Goal: Find specific page/section: Find specific page/section

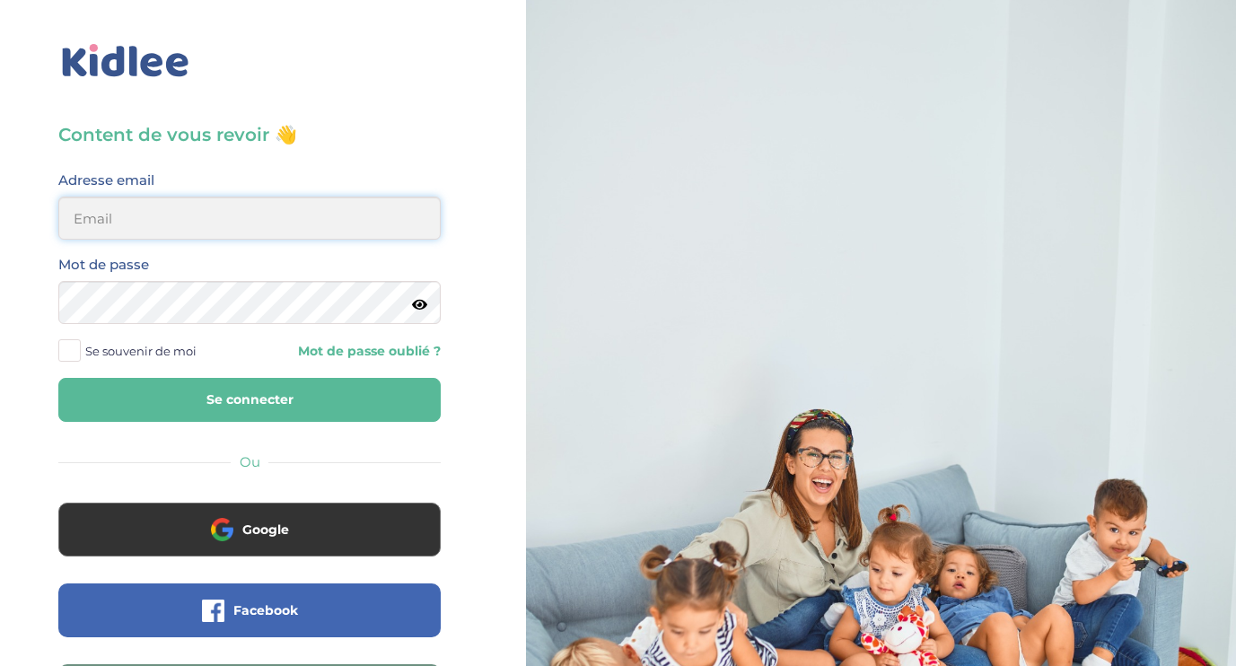
click at [203, 219] on input "email" at bounding box center [249, 218] width 382 height 43
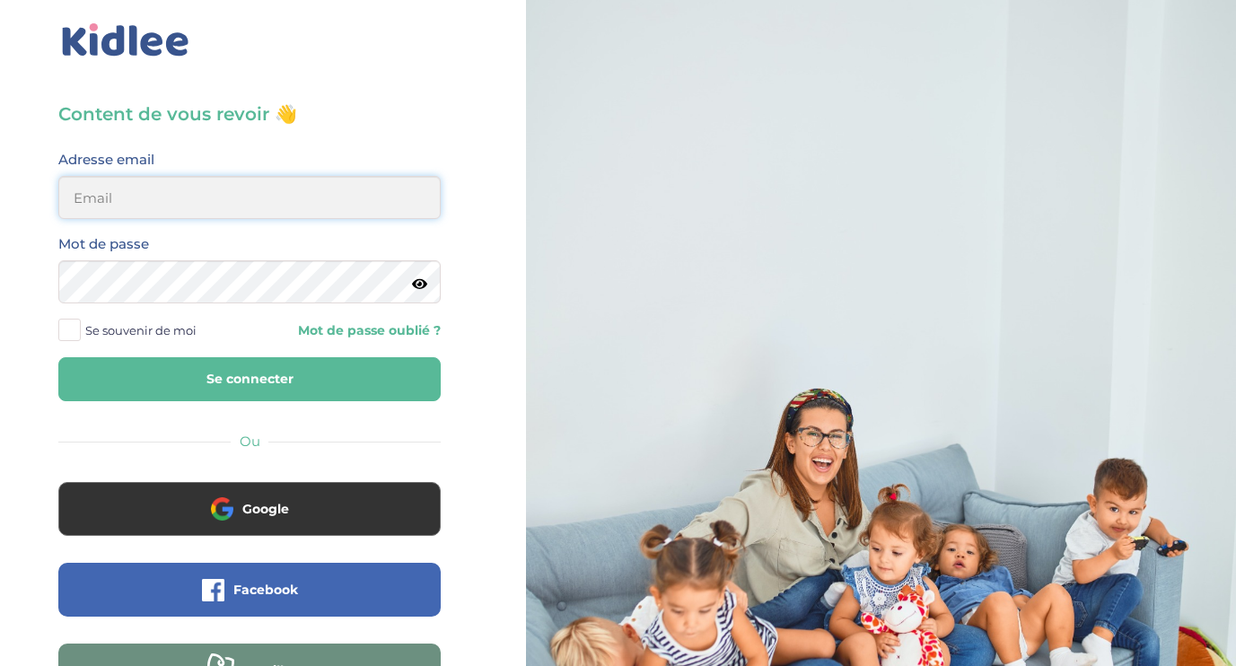
click at [197, 199] on input "email" at bounding box center [249, 197] width 382 height 43
type input "[EMAIL_ADDRESS][DOMAIN_NAME]"
click at [58, 357] on button "Se connecter" at bounding box center [249, 379] width 382 height 44
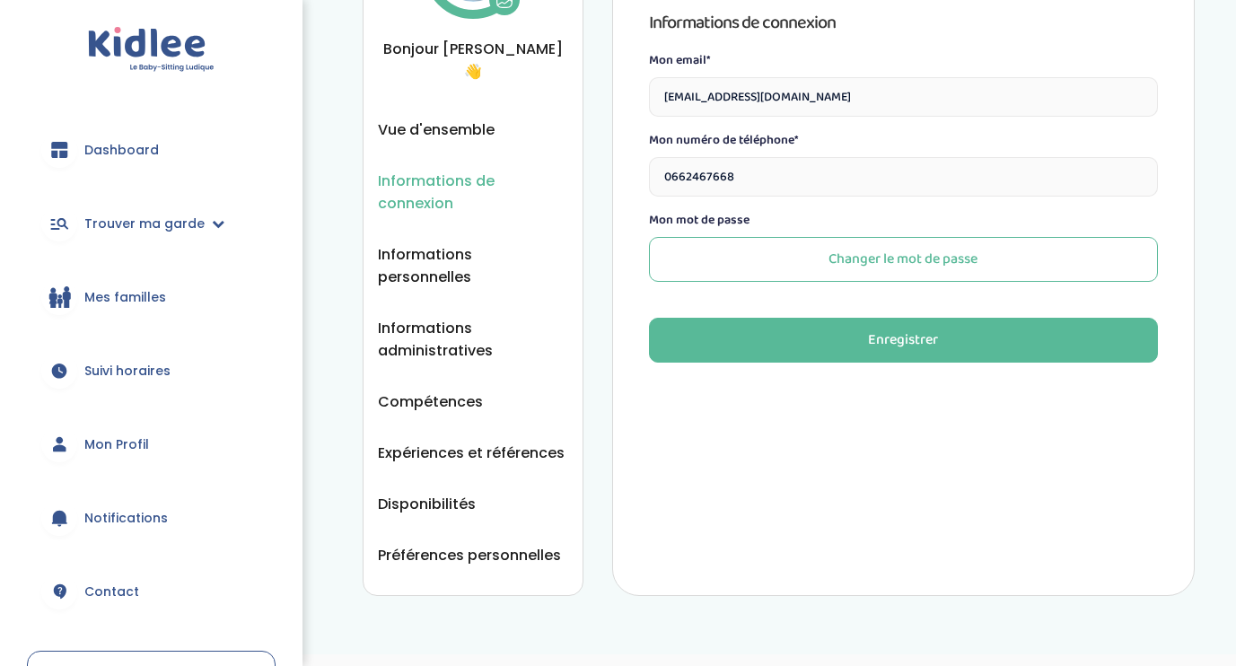
scroll to position [176, 0]
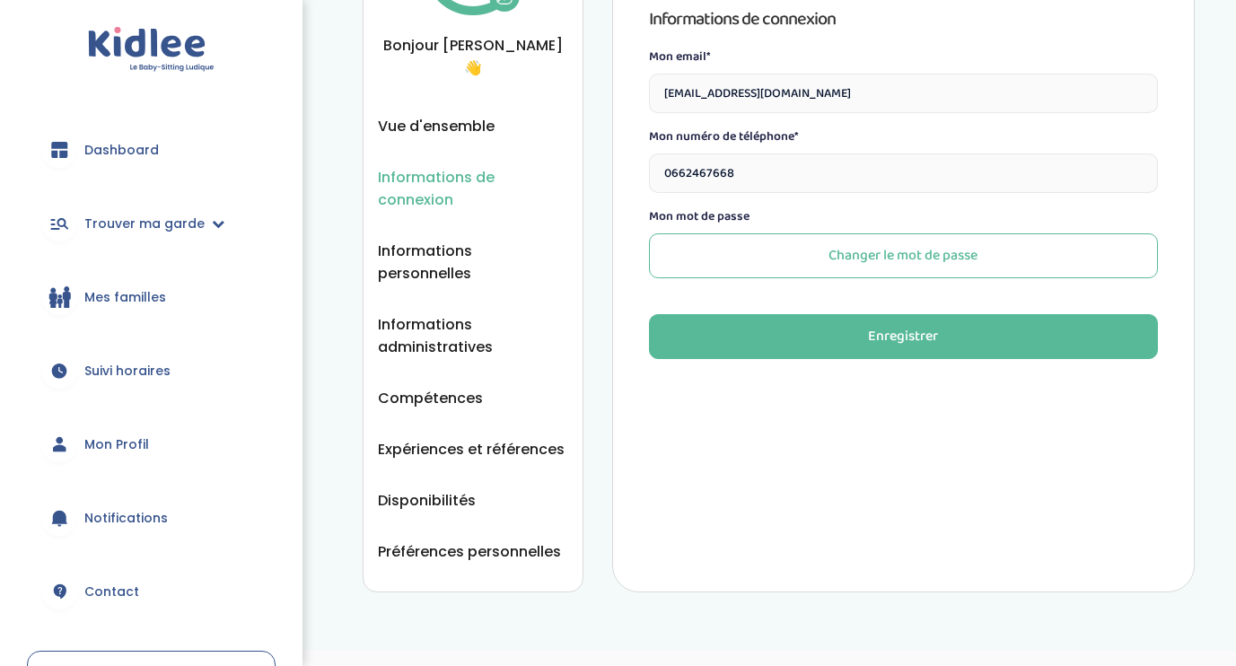
click at [158, 138] on link "Dashboard" at bounding box center [151, 150] width 249 height 65
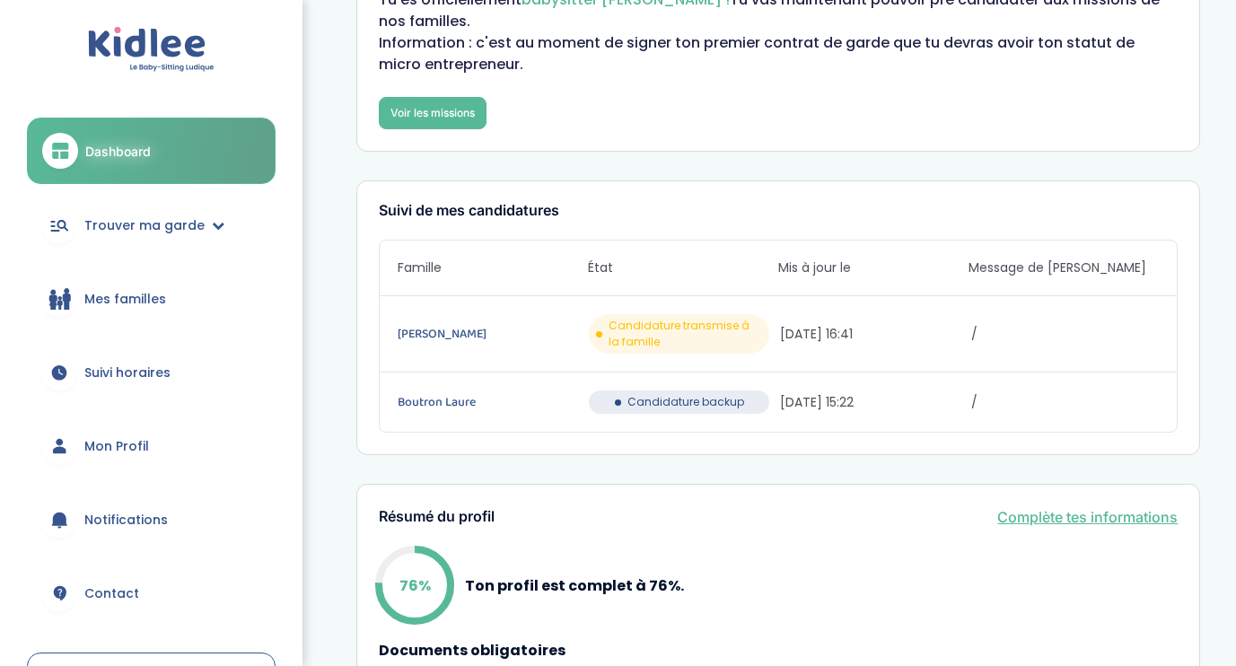
scroll to position [127, 0]
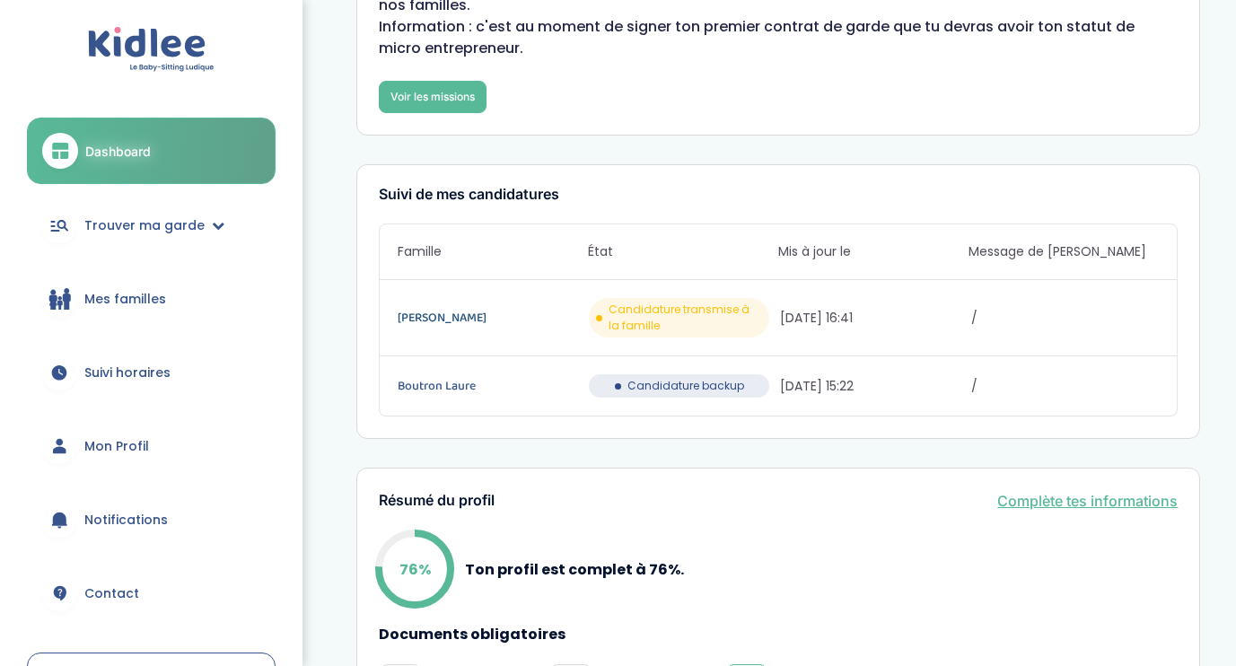
click at [454, 312] on link "Gauthier Alexandre" at bounding box center [491, 318] width 188 height 20
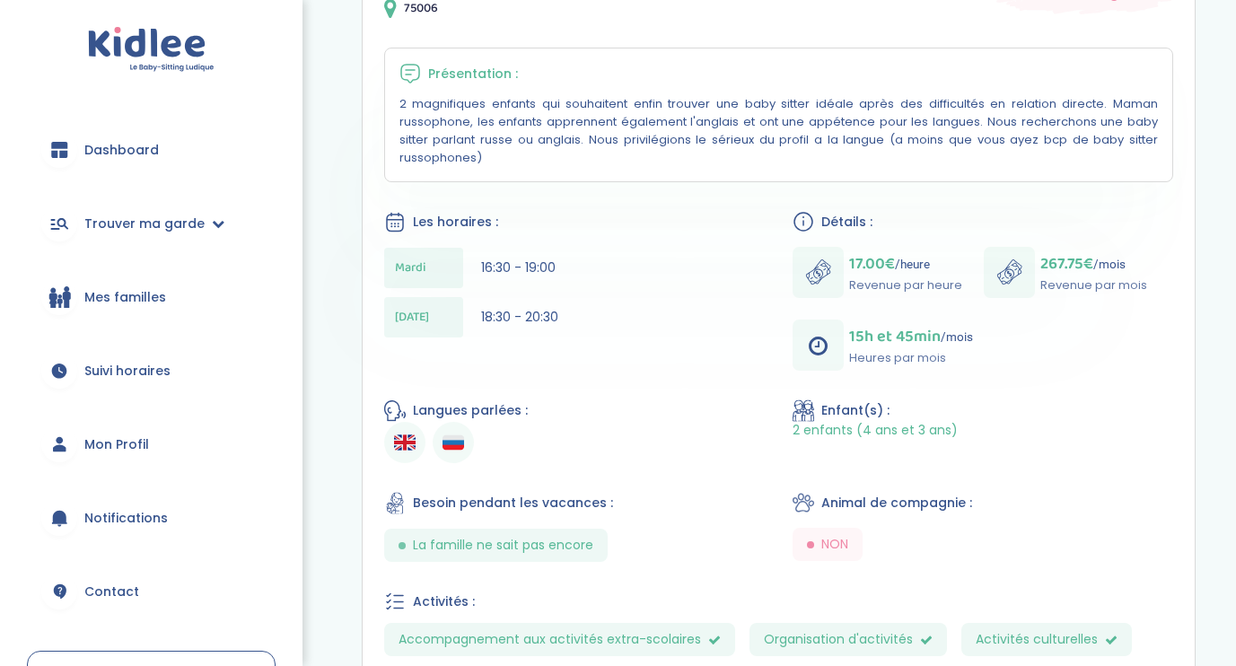
scroll to position [320, 0]
click at [459, 448] on img at bounding box center [453, 445] width 22 height 22
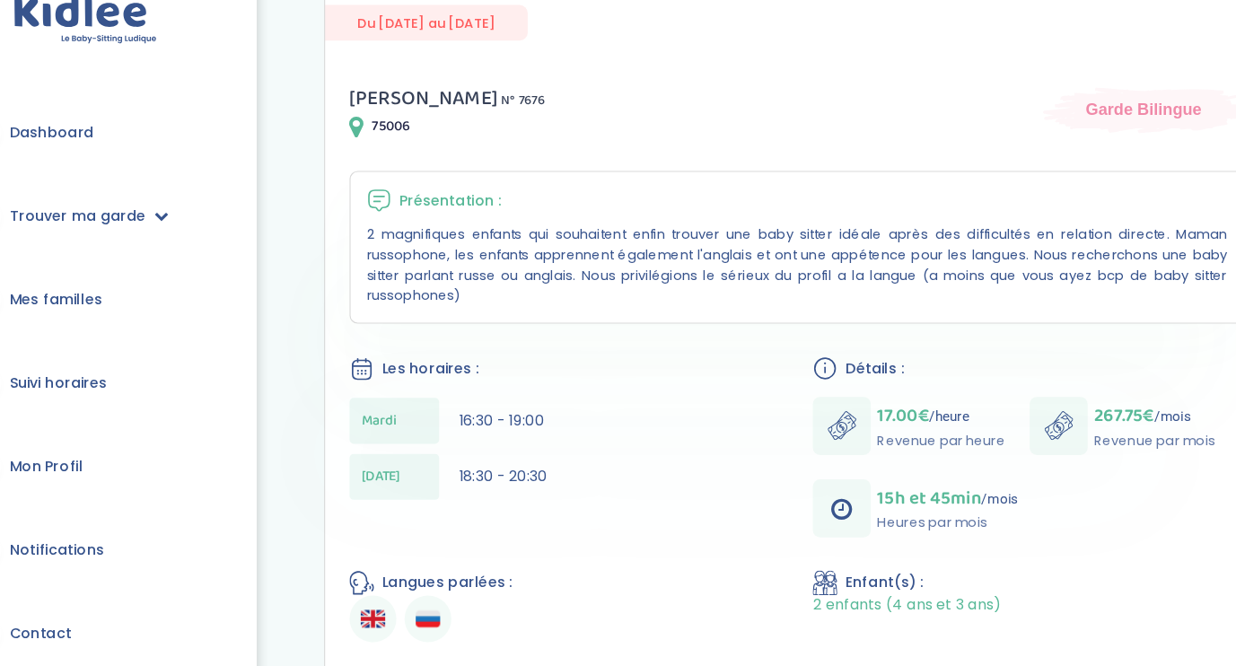
scroll to position [300, 0]
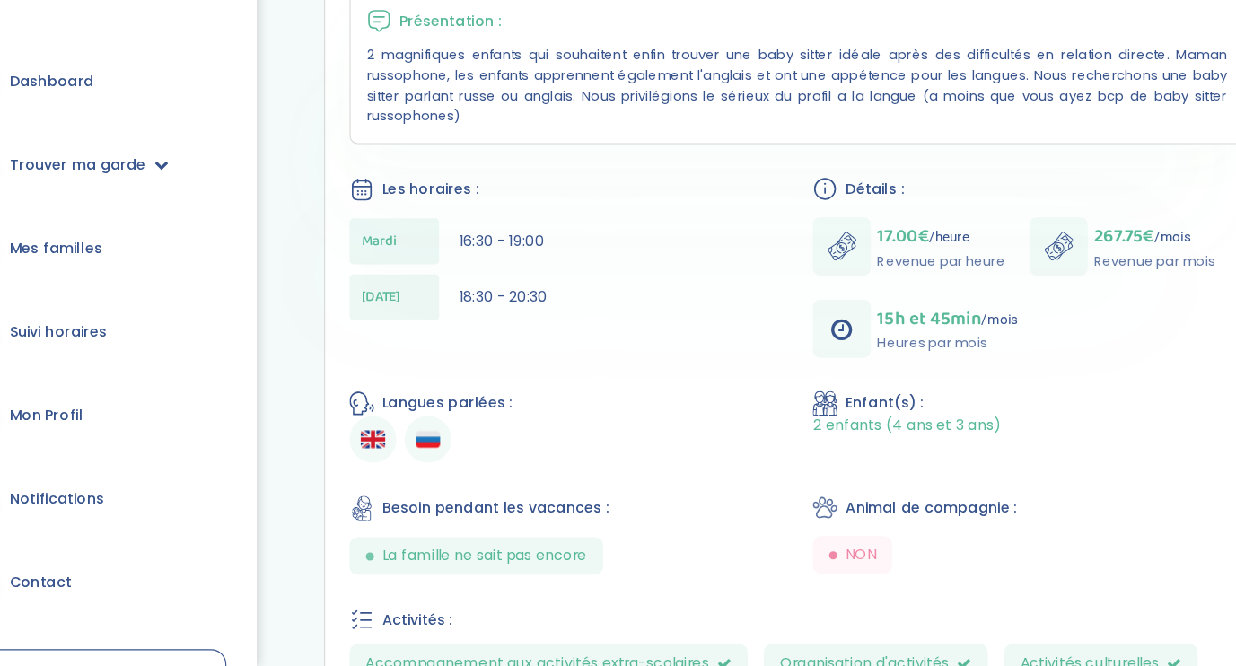
drag, startPoint x: 850, startPoint y: 456, endPoint x: 1000, endPoint y: 457, distance: 149.8
click at [1000, 457] on div "2 enfants (4 ans et 3 ans)" at bounding box center [982, 453] width 380 height 17
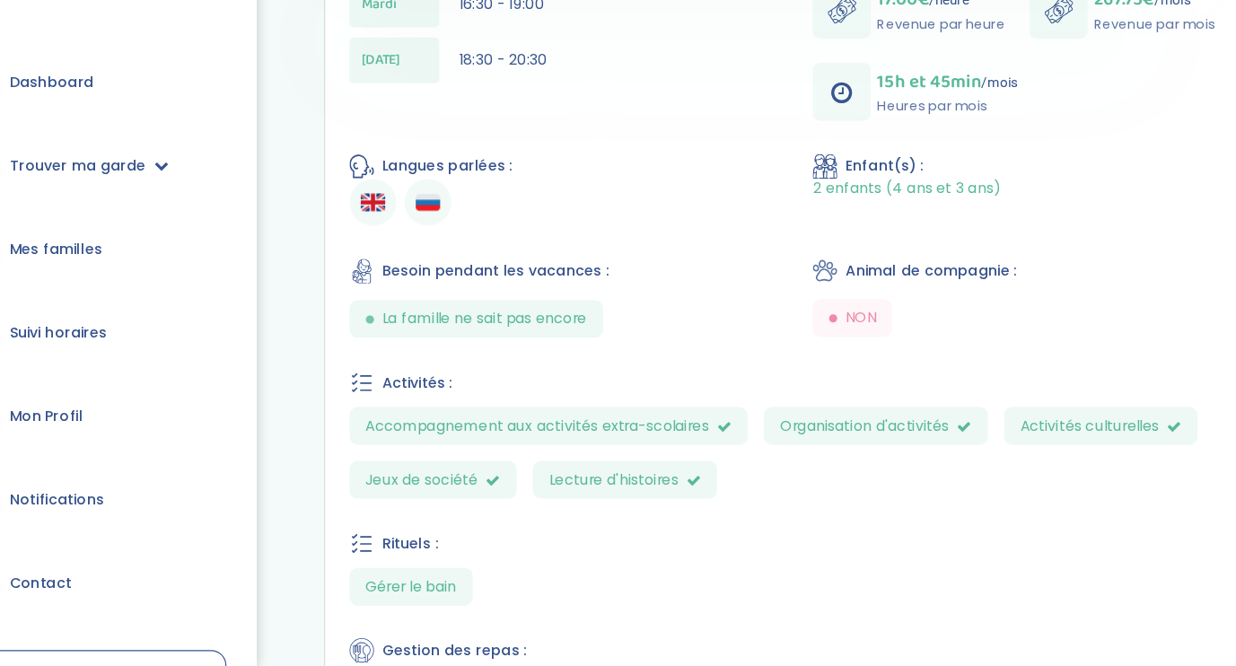
scroll to position [653, 0]
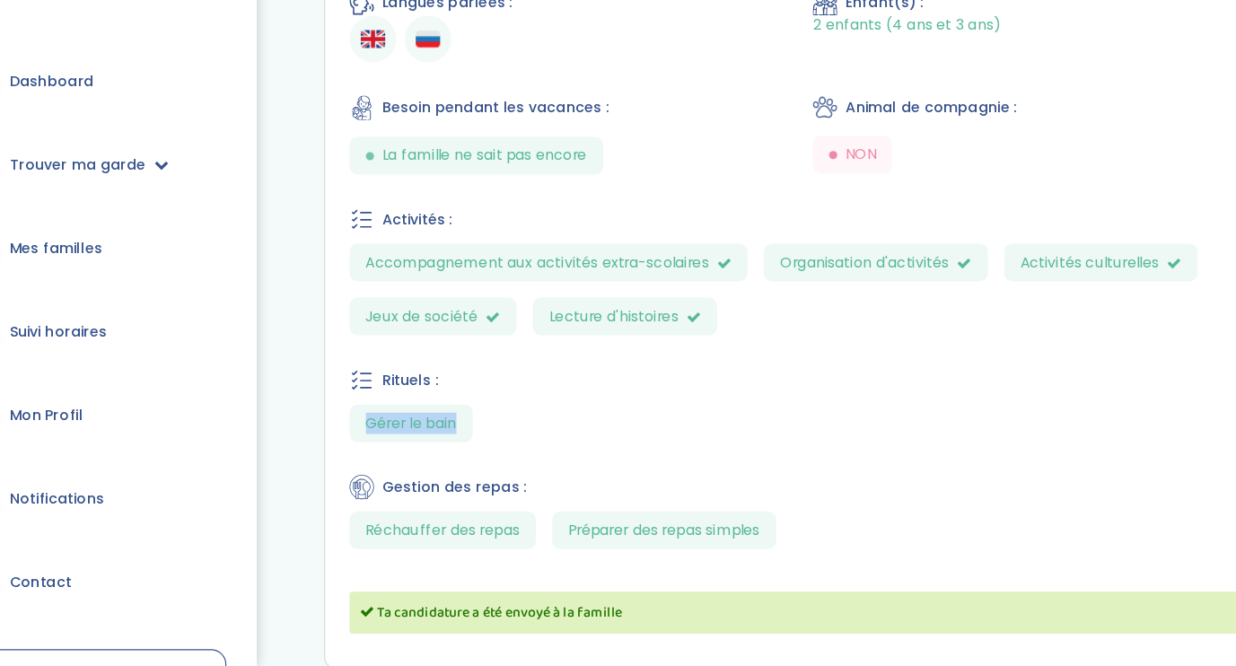
drag, startPoint x: 407, startPoint y: 438, endPoint x: 521, endPoint y: 454, distance: 115.1
click at [521, 454] on section "Gérer le bain" at bounding box center [778, 450] width 789 height 33
